Goal: Share content: Share content

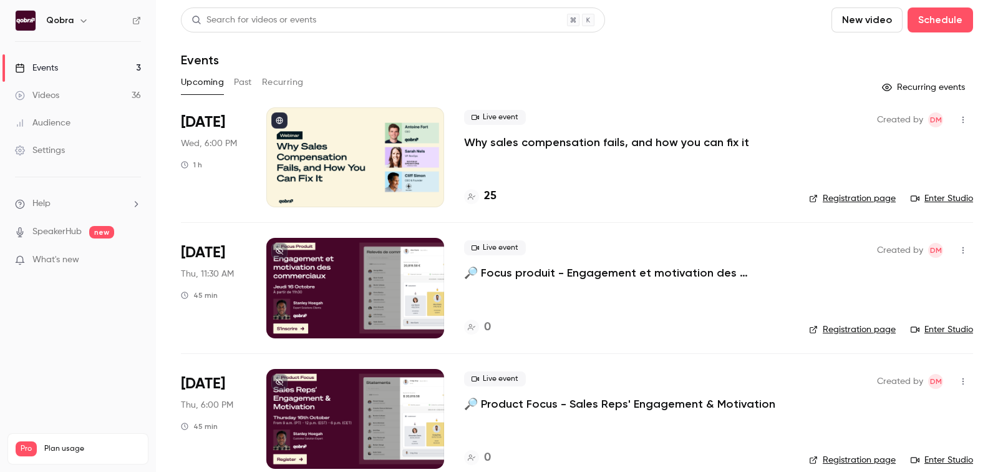
click at [490, 193] on h4 "25" at bounding box center [490, 196] width 12 height 17
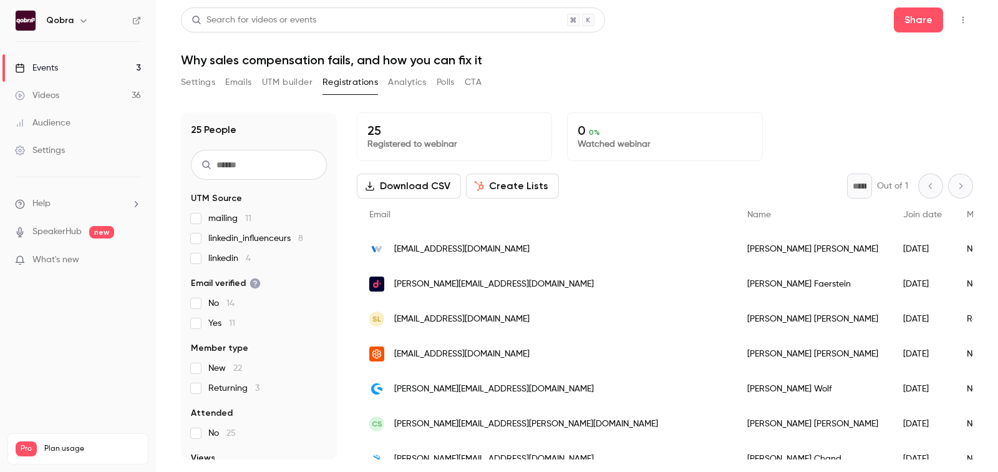
click at [102, 92] on link "Videos 36" at bounding box center [78, 95] width 156 height 27
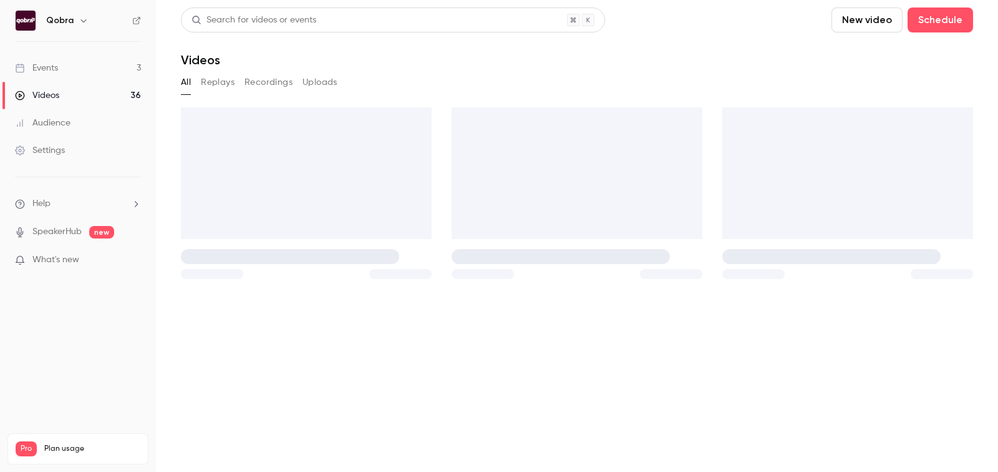
click at [92, 69] on link "Events 3" at bounding box center [78, 67] width 156 height 27
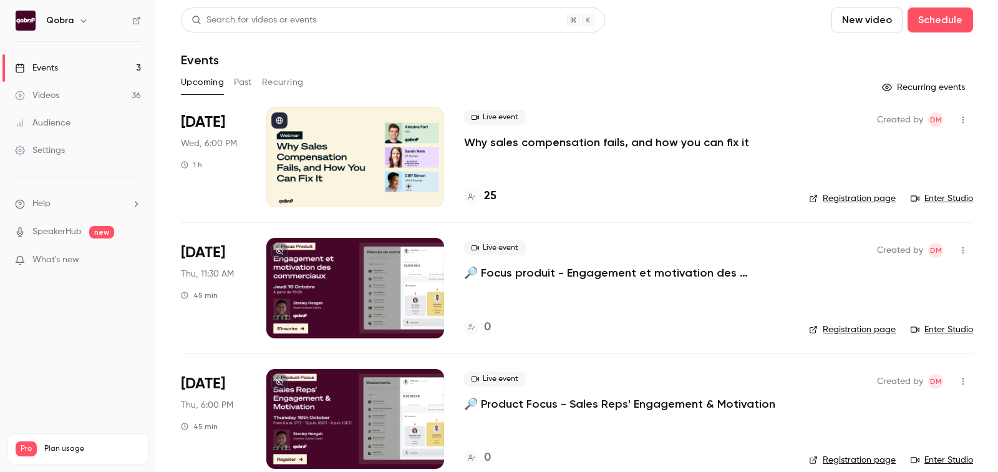
click at [251, 82] on button "Past" at bounding box center [243, 82] width 18 height 20
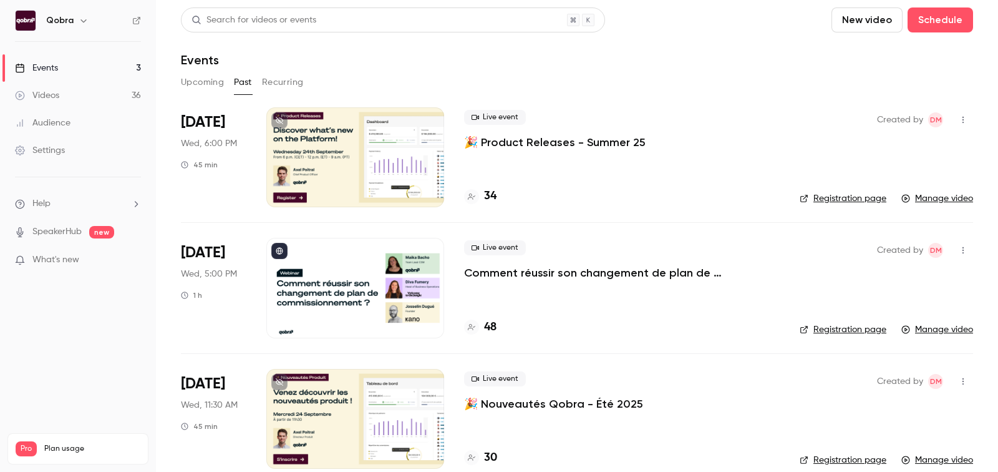
click at [488, 326] on h4 "48" at bounding box center [490, 327] width 12 height 17
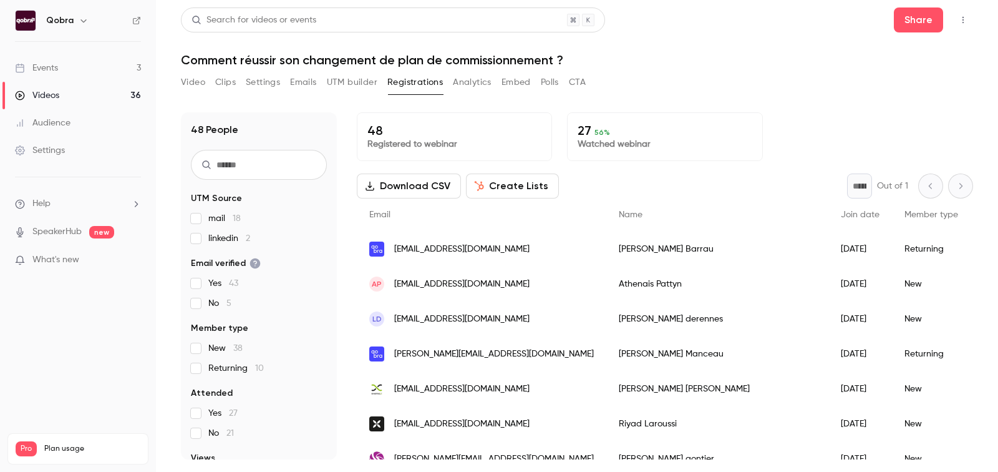
click at [948, 22] on div "Share" at bounding box center [933, 19] width 79 height 25
click at [931, 22] on button "Share" at bounding box center [918, 19] width 49 height 25
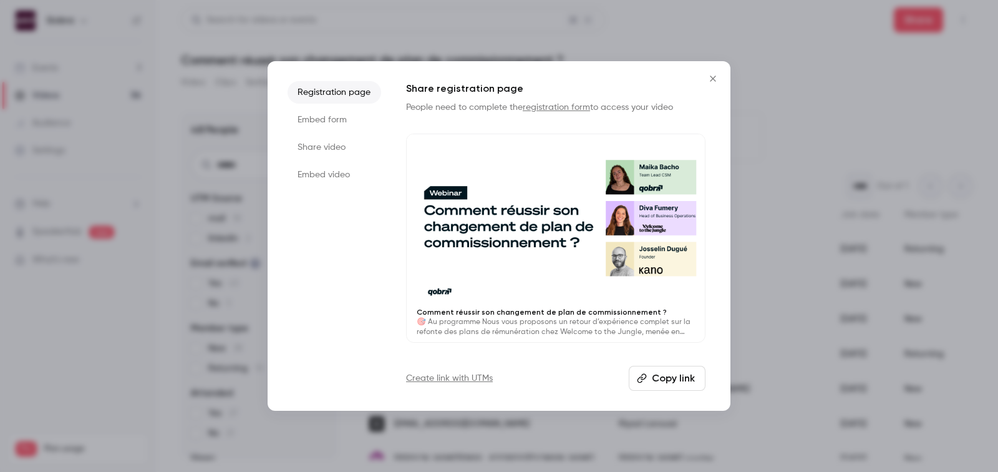
click at [349, 122] on li "Embed form" at bounding box center [335, 120] width 94 height 22
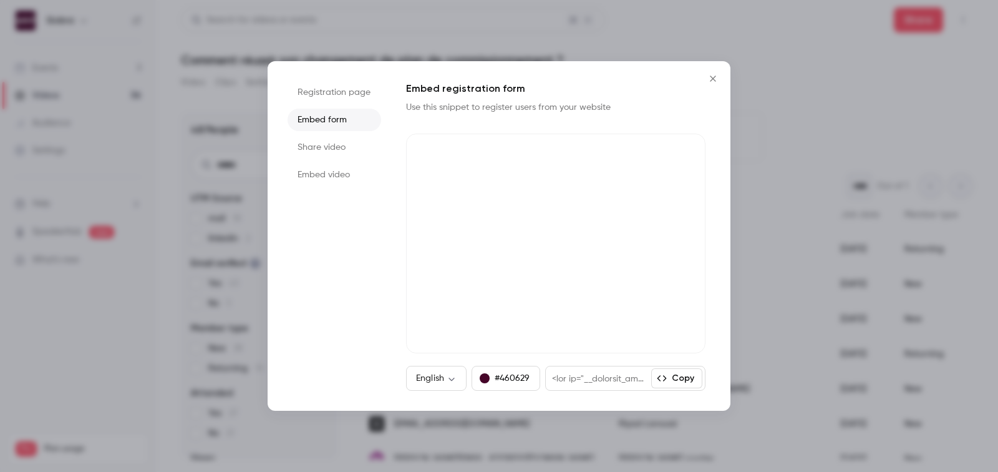
click at [336, 94] on li "Registration page" at bounding box center [335, 92] width 94 height 22
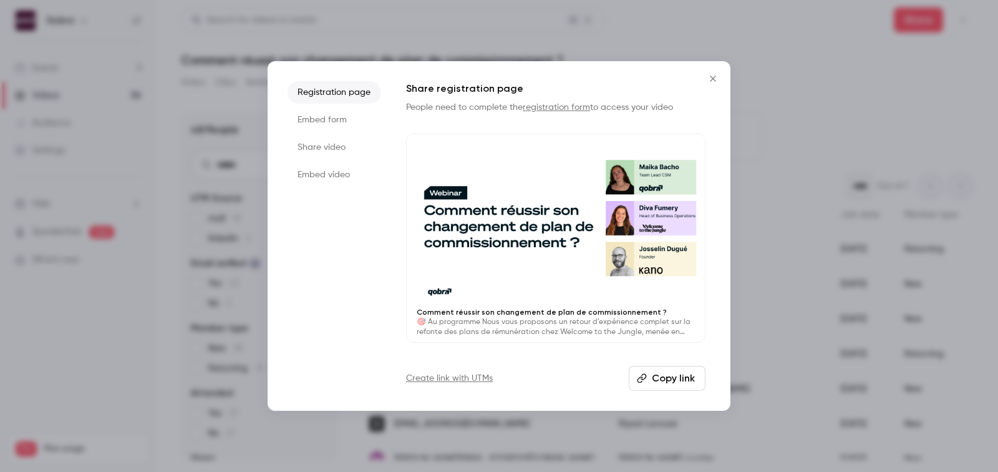
click at [322, 124] on li "Embed form" at bounding box center [335, 120] width 94 height 22
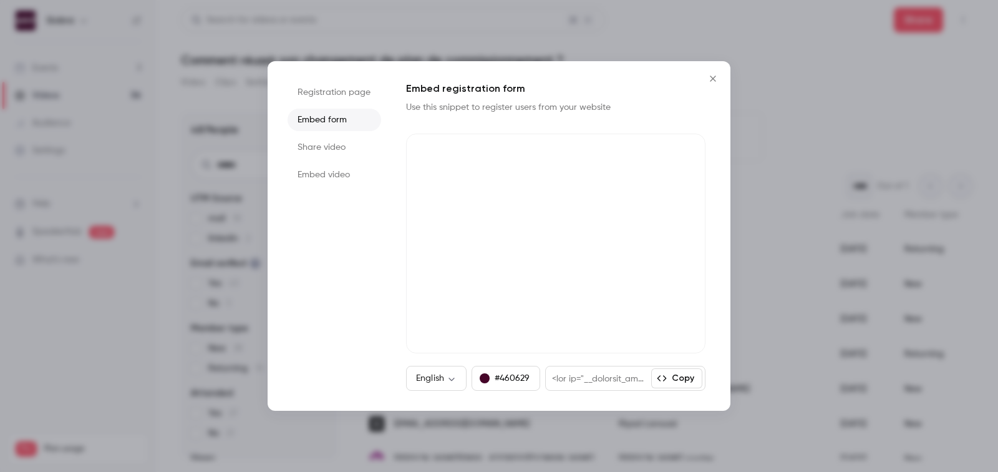
click at [322, 151] on li "Share video" at bounding box center [335, 147] width 94 height 22
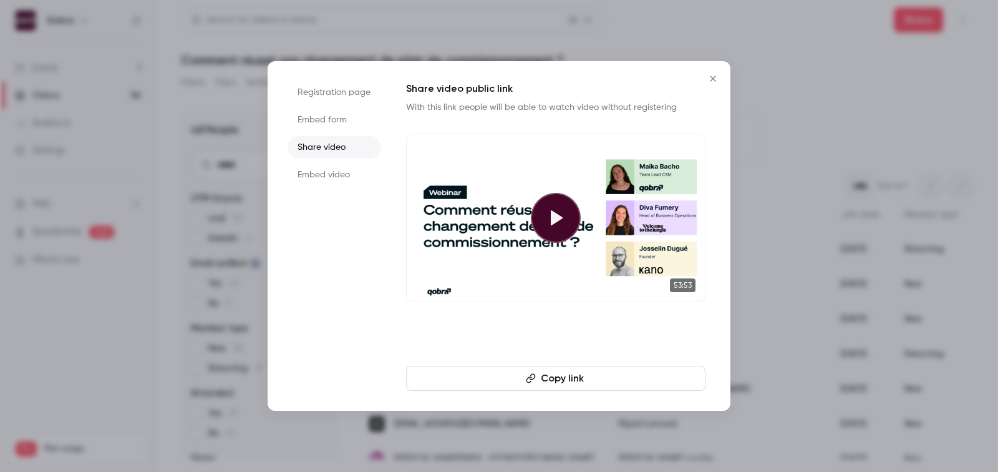
click at [571, 377] on button "Copy link" at bounding box center [555, 378] width 299 height 25
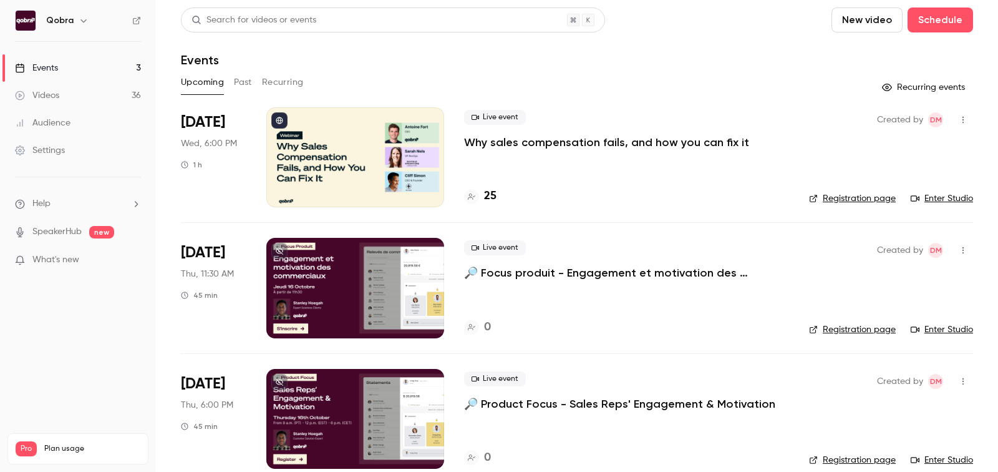
scroll to position [18, 0]
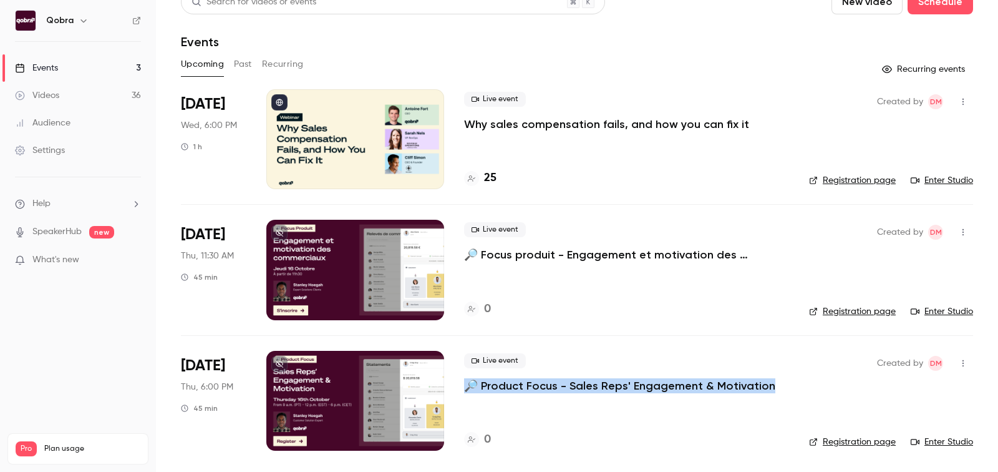
drag, startPoint x: 774, startPoint y: 384, endPoint x: 565, endPoint y: 375, distance: 209.1
click at [565, 375] on div "Live event 🔎 Product Focus - Sales Reps' Engagement & Motivation" at bounding box center [626, 373] width 325 height 40
copy p "🔎 Product Focus - Sales Reps' Engagement & Motivation"
click at [546, 256] on p "🔎 Focus produit - Engagement et motivation des commerciaux" at bounding box center [626, 254] width 325 height 15
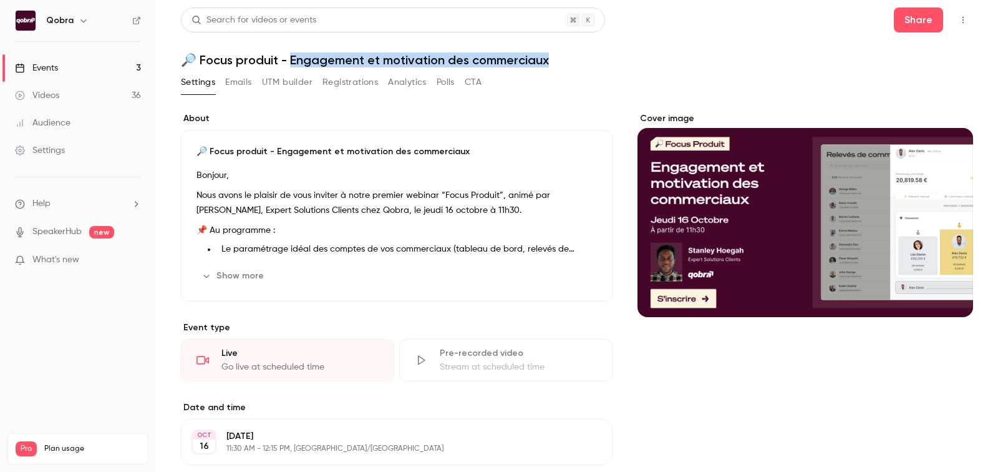
drag, startPoint x: 289, startPoint y: 55, endPoint x: 618, endPoint y: 58, distance: 328.1
click at [618, 58] on h1 "🔎 Focus produit - Engagement et motivation des commerciaux" at bounding box center [577, 59] width 792 height 15
copy h1 "ngagement et motivation des commerciaux"
click at [79, 79] on link "Events 3" at bounding box center [78, 67] width 156 height 27
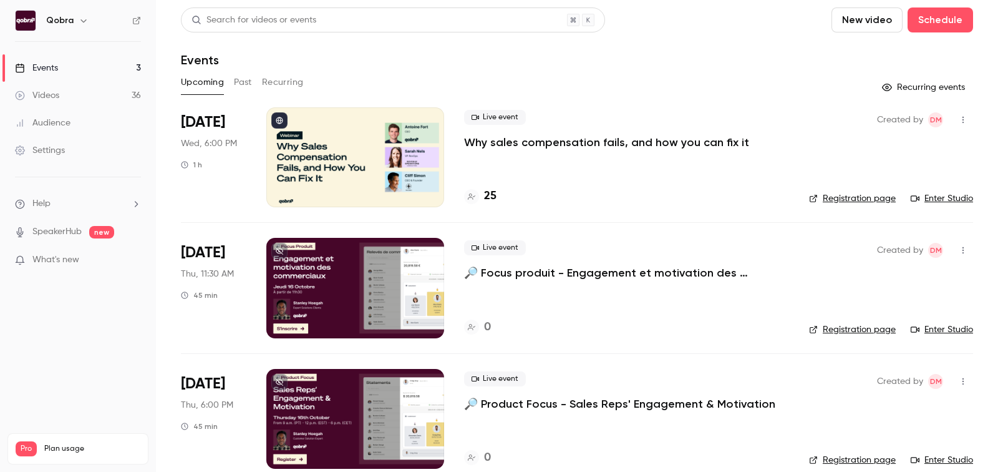
scroll to position [18, 0]
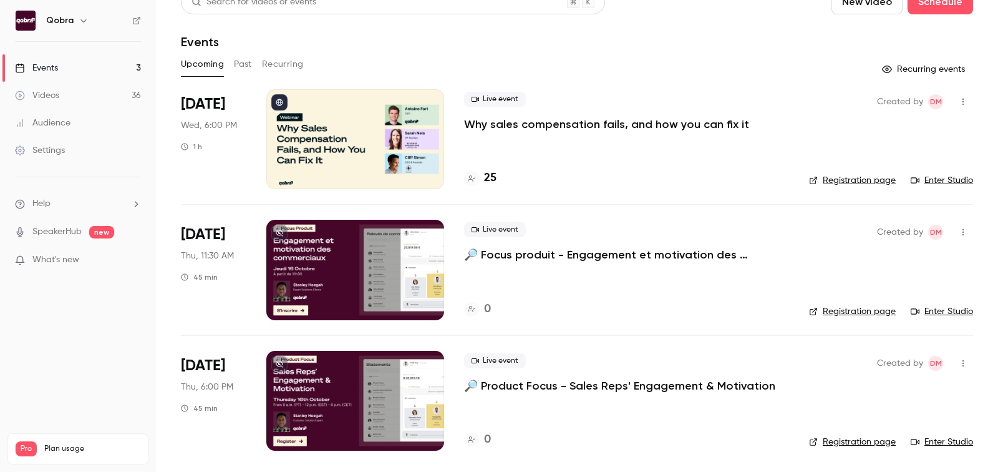
click at [526, 384] on p "🔎 Product Focus - Sales Reps' Engagement & Motivation" at bounding box center [619, 385] width 311 height 15
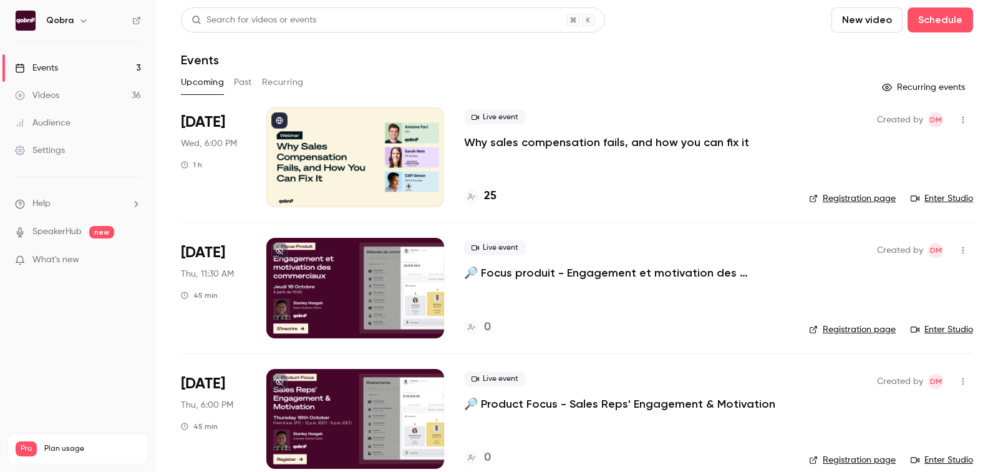
click at [526, 384] on main "Search for videos or events New video Schedule Events Upcoming Past Recurring R…" at bounding box center [577, 236] width 842 height 472
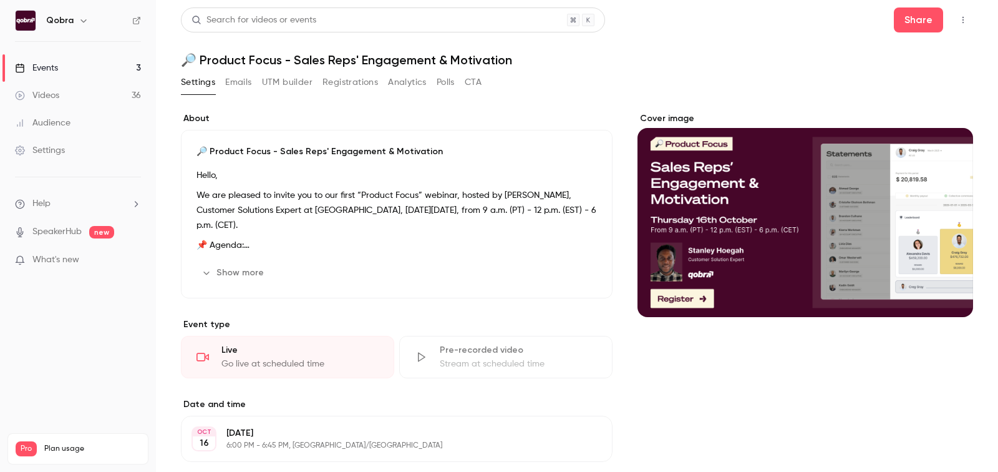
click at [372, 64] on h1 "🔎 Product Focus - Sales Reps' Engagement & Motivation" at bounding box center [577, 59] width 792 height 15
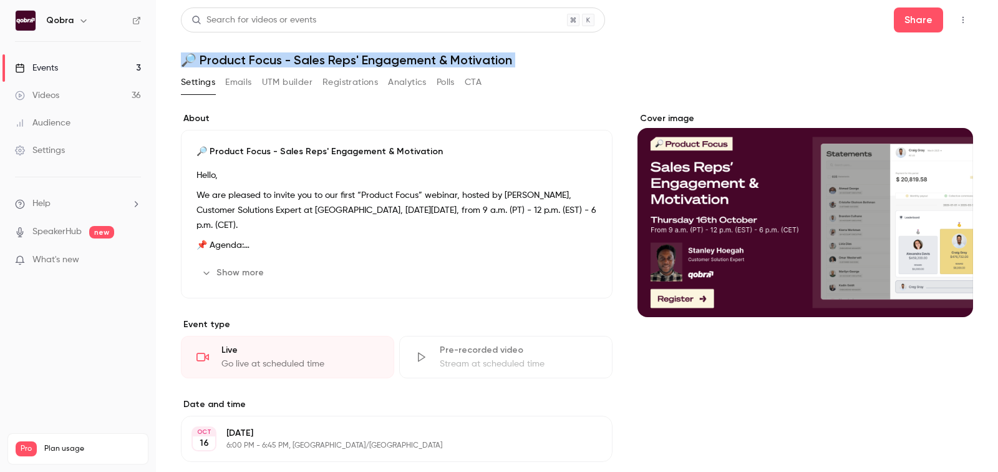
click at [372, 64] on h1 "🔎 Product Focus - Sales Reps' Engagement & Motivation" at bounding box center [577, 59] width 792 height 15
copy div "🔎 Product Focus - Sales Reps' Engagement & Motivation Settings Emails UTM build…"
click at [82, 79] on link "Events 3" at bounding box center [78, 67] width 156 height 27
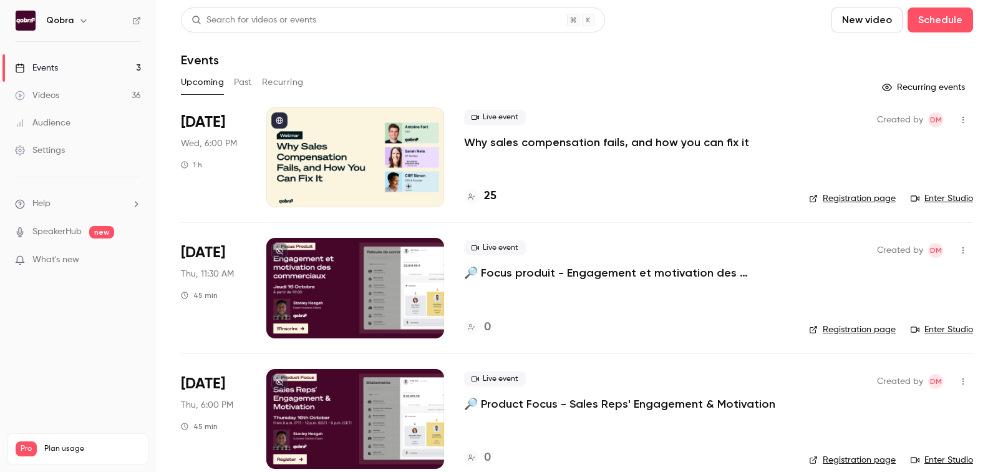
click at [65, 69] on link "Events 3" at bounding box center [78, 67] width 156 height 27
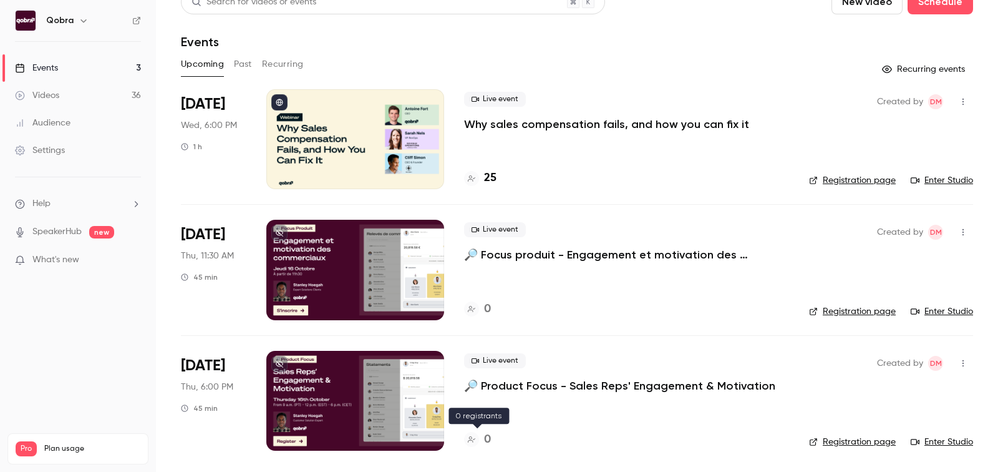
click at [488, 438] on h4 "0" at bounding box center [487, 439] width 7 height 17
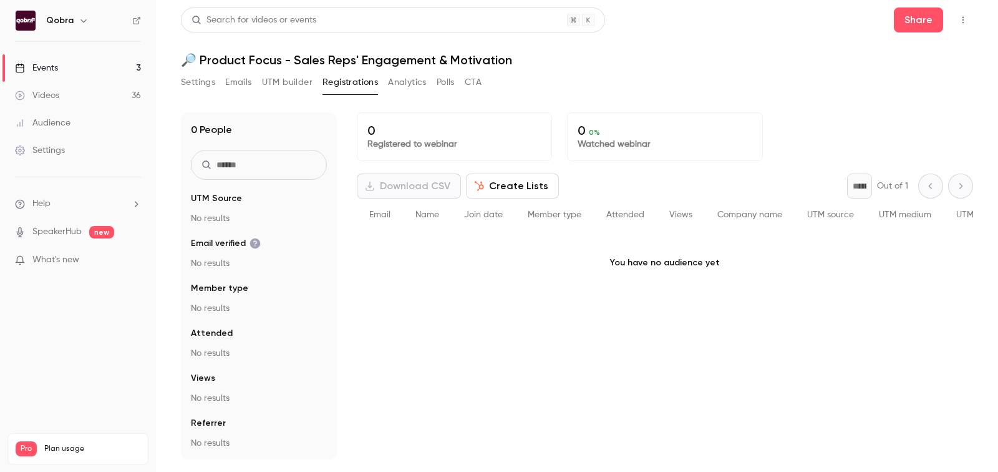
click at [914, 36] on header "Search for videos or events Share 🔎 Product Focus - Sales Reps' Engagement & Mo…" at bounding box center [577, 37] width 792 height 60
click at [913, 31] on button "Share" at bounding box center [918, 19] width 49 height 25
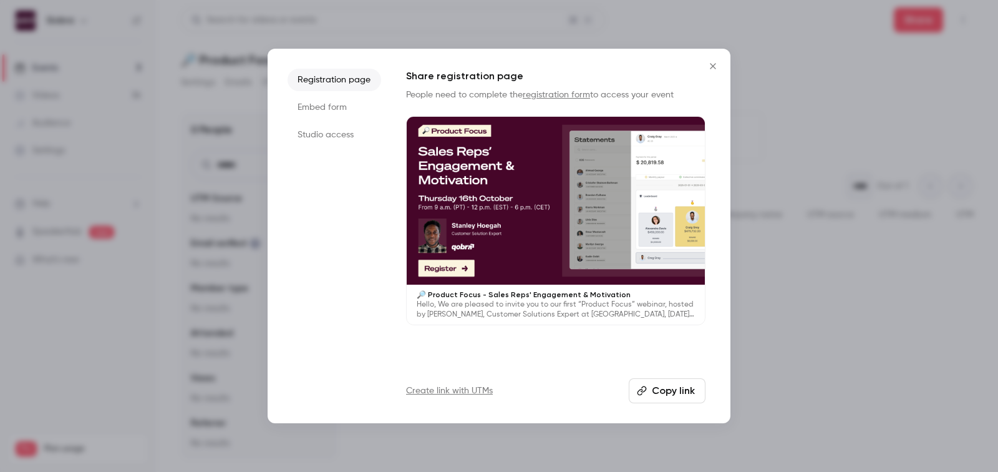
click at [666, 382] on button "Copy link" at bounding box center [667, 390] width 77 height 25
click at [712, 58] on button "Close" at bounding box center [712, 66] width 25 height 25
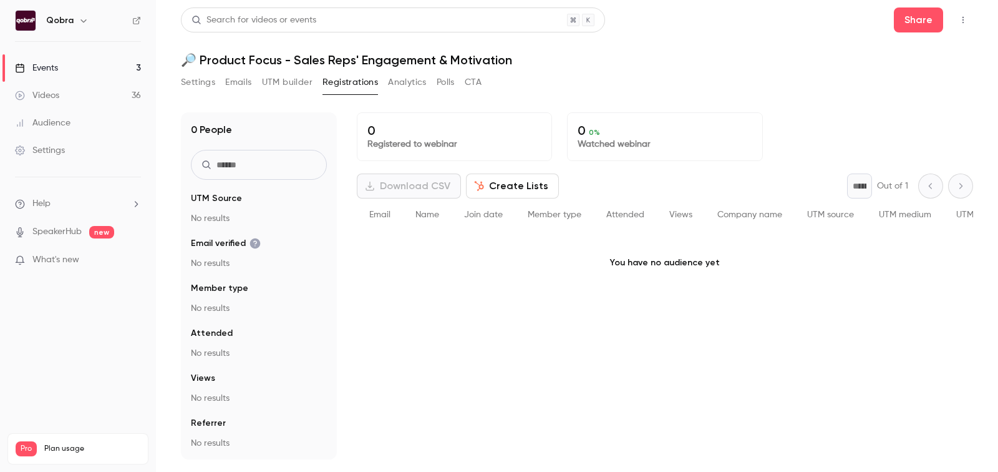
click at [59, 60] on link "Events 3" at bounding box center [78, 67] width 156 height 27
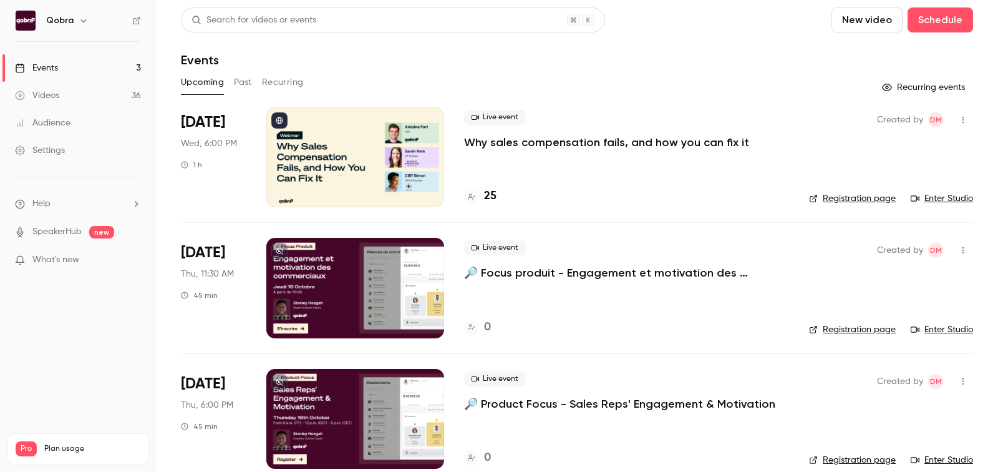
scroll to position [18, 0]
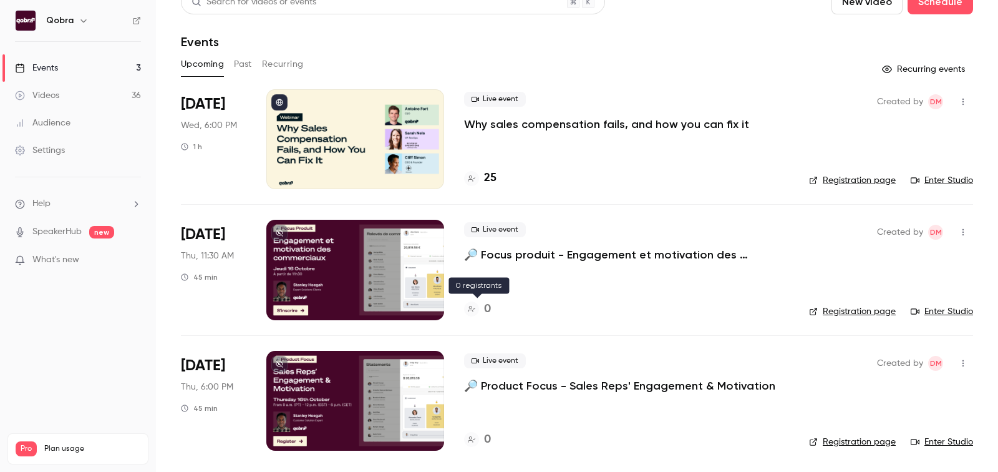
click at [487, 308] on h4 "0" at bounding box center [487, 309] width 7 height 17
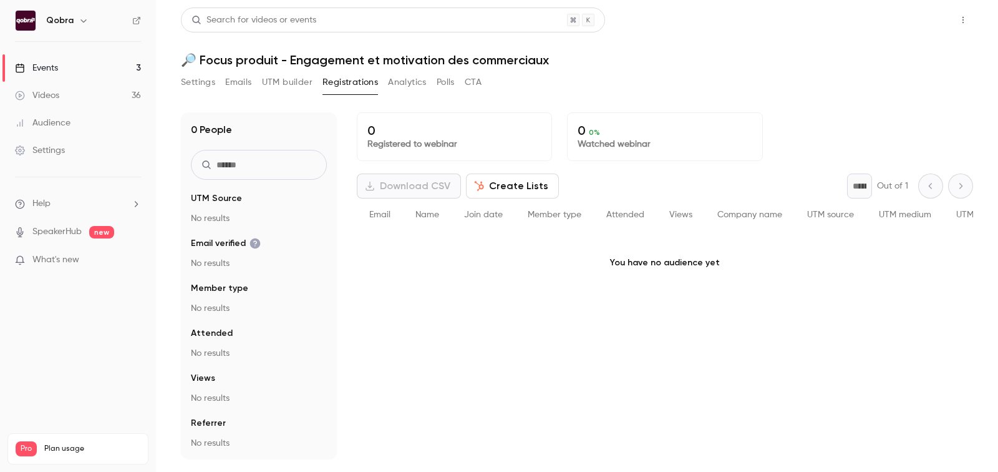
click at [907, 26] on button "Share" at bounding box center [918, 19] width 49 height 25
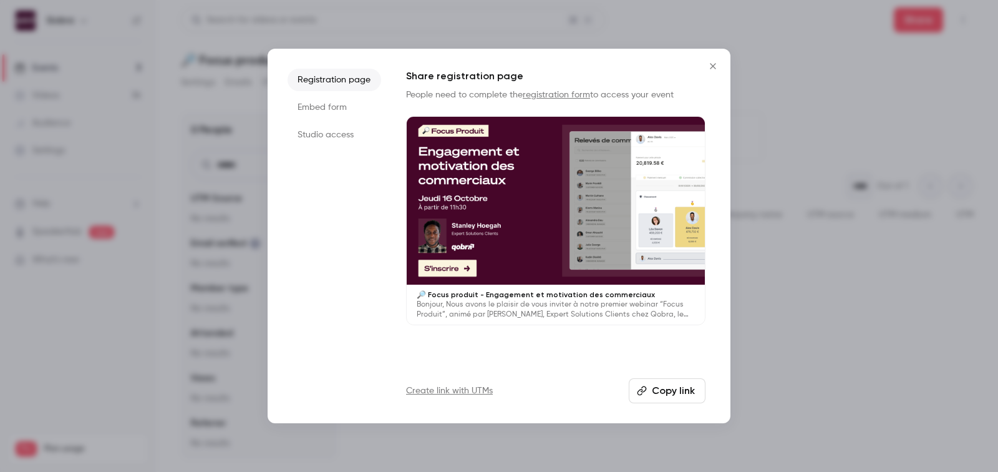
click at [666, 395] on button "Copy link" at bounding box center [667, 390] width 77 height 25
